Goal: Information Seeking & Learning: Learn about a topic

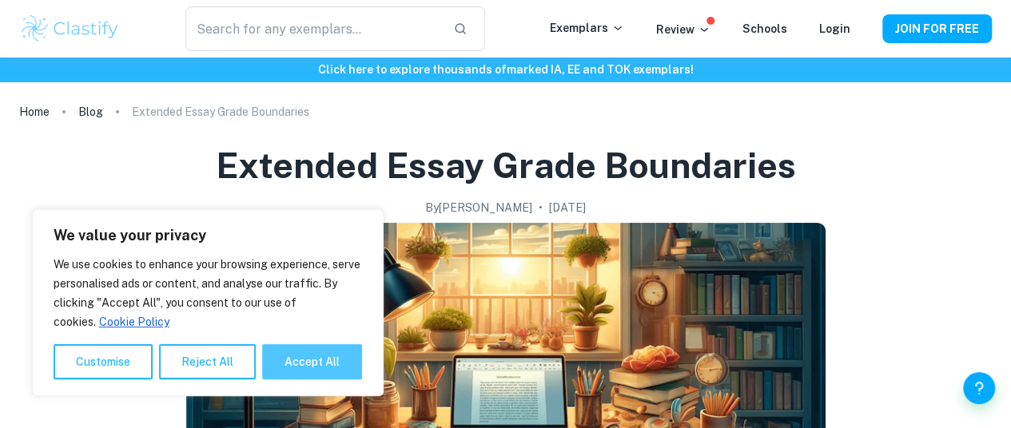
click at [327, 359] on button "Accept All" at bounding box center [312, 361] width 100 height 35
checkbox input "true"
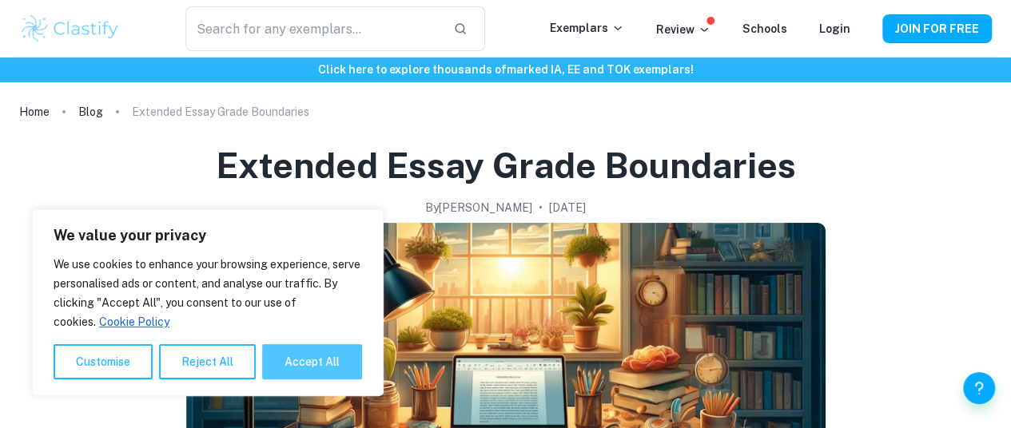
checkbox input "true"
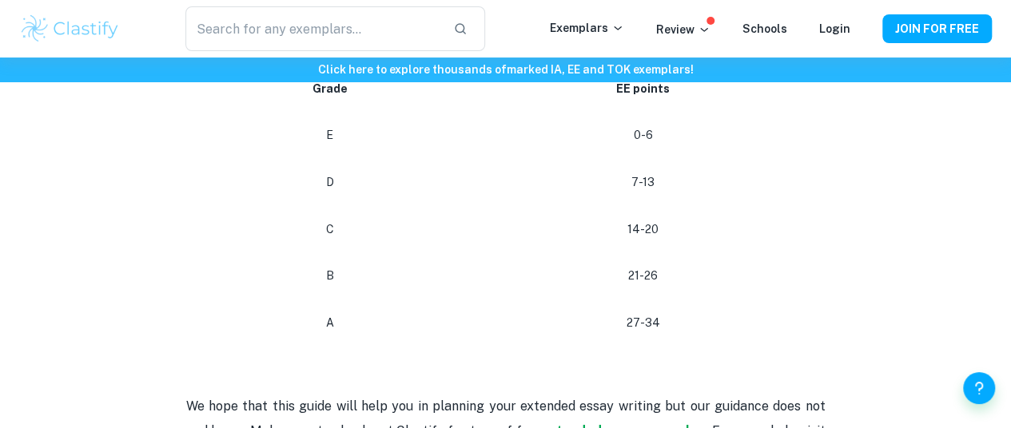
scroll to position [798, 0]
click at [625, 423] on strong "extended essay examples." at bounding box center [624, 430] width 167 height 15
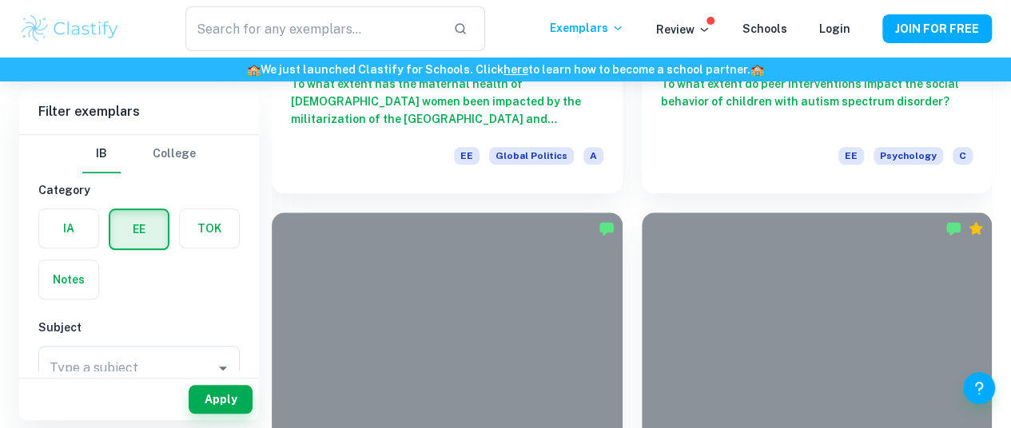
scroll to position [9783, 12]
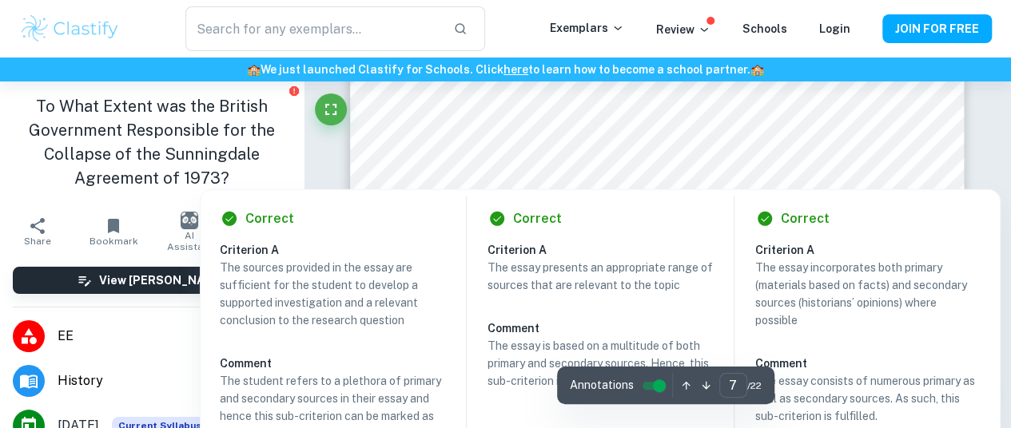
scroll to position [5378, 12]
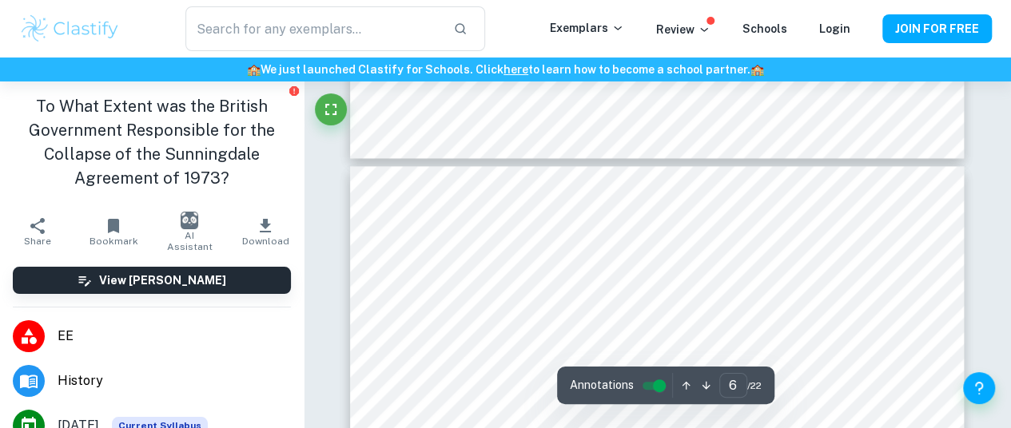
type input "5"
